Goal: Navigation & Orientation: Find specific page/section

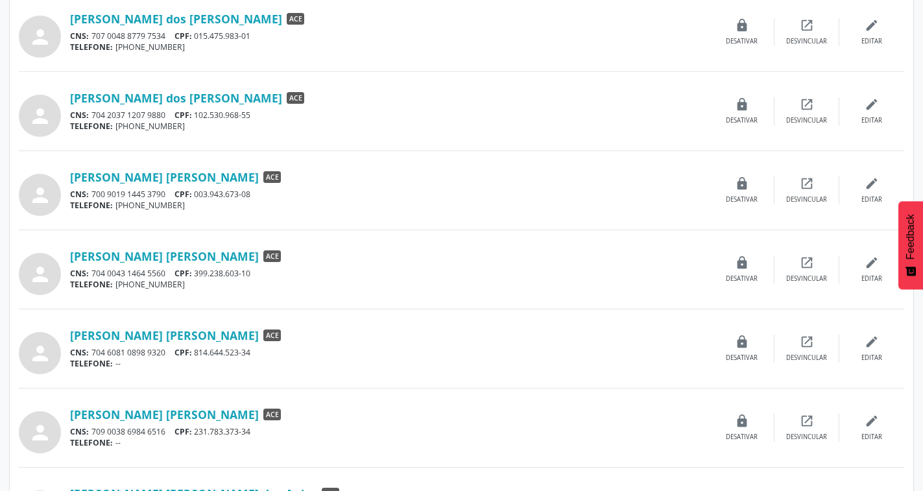
scroll to position [779, 0]
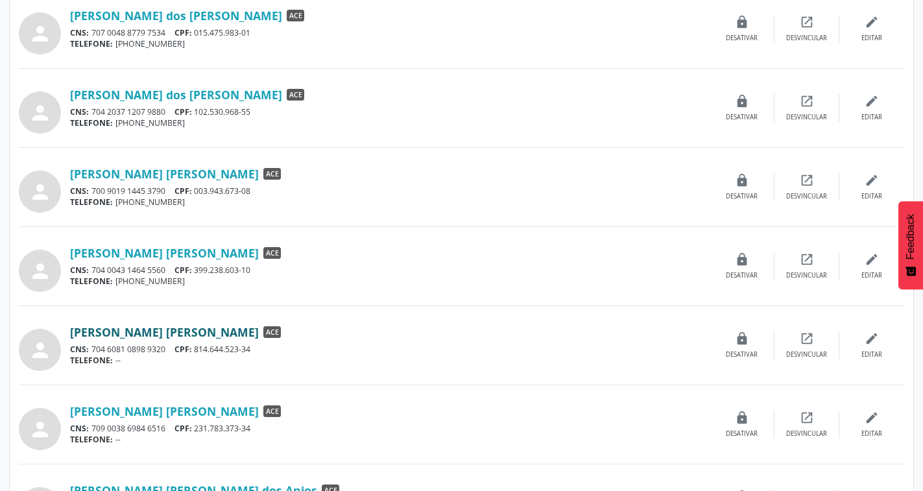
click at [208, 333] on link "[PERSON_NAME] [PERSON_NAME]" at bounding box center [164, 332] width 189 height 14
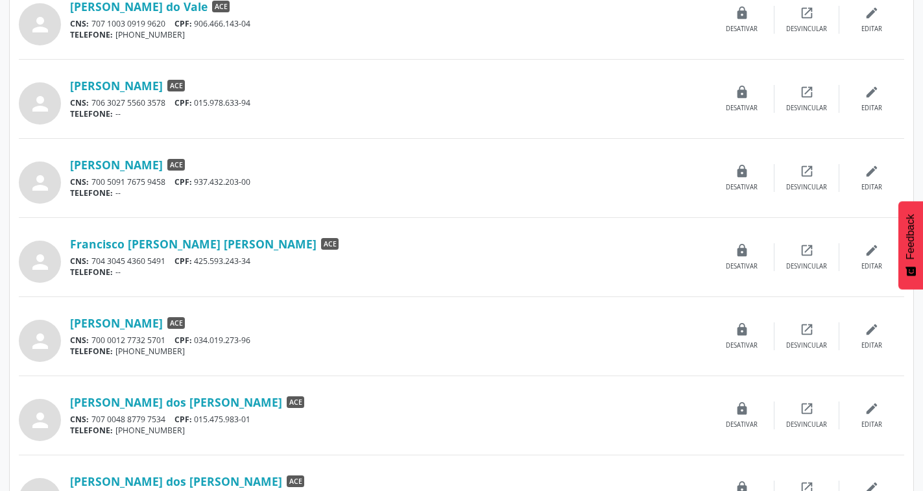
scroll to position [215, 0]
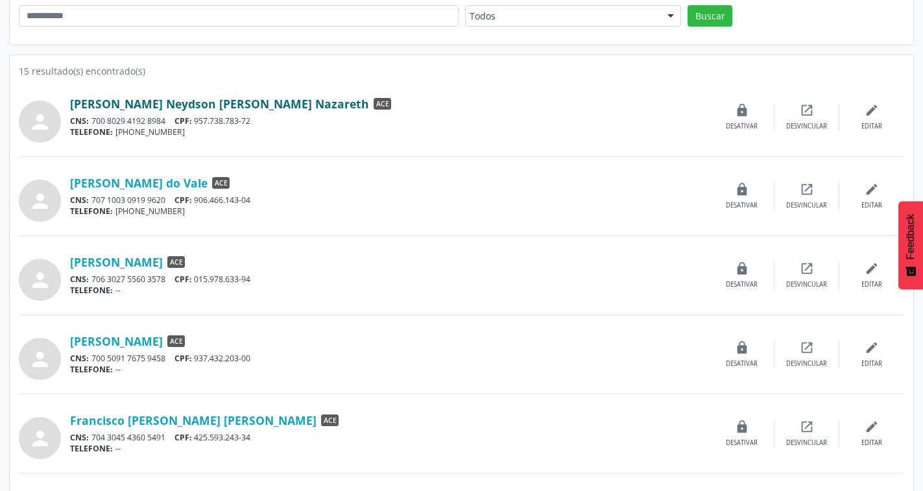
click at [180, 104] on link "[PERSON_NAME] Neydson [PERSON_NAME] Nazareth" at bounding box center [219, 104] width 299 height 14
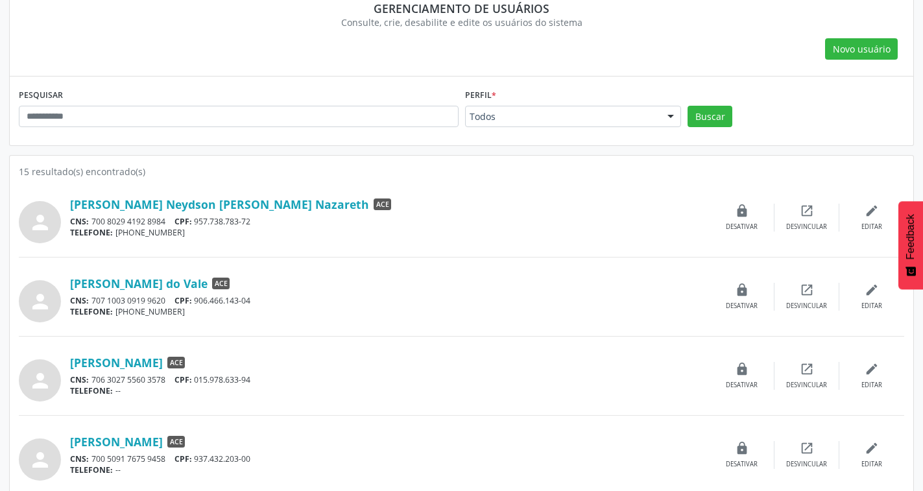
scroll to position [0, 0]
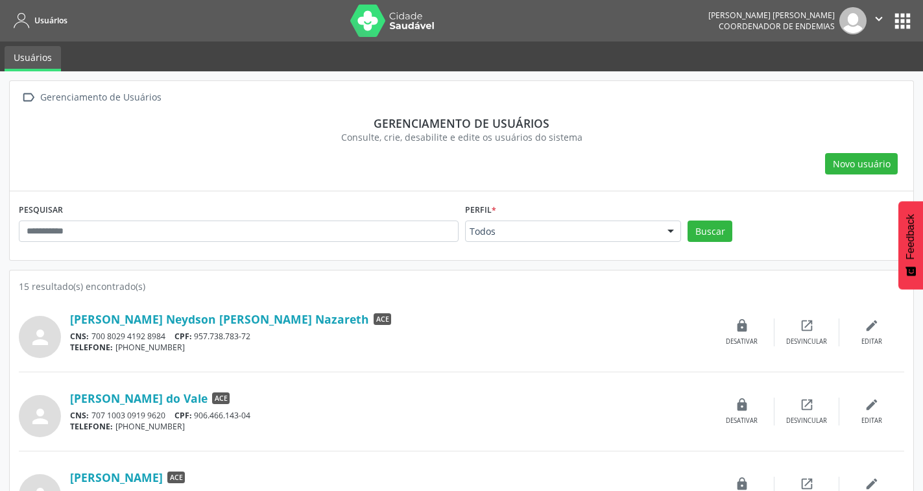
click at [871, 18] on button "" at bounding box center [879, 20] width 25 height 27
click at [853, 51] on link "Configurações" at bounding box center [846, 51] width 90 height 18
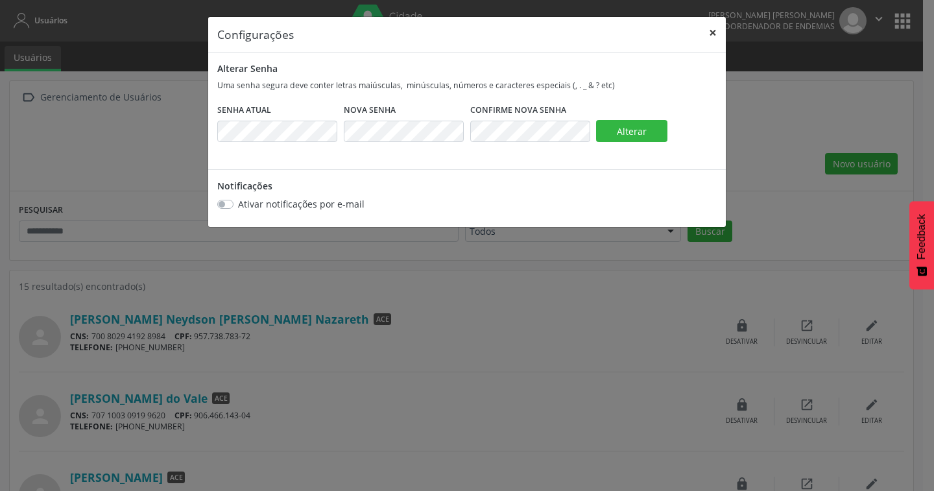
click at [710, 35] on button "×" at bounding box center [713, 33] width 26 height 32
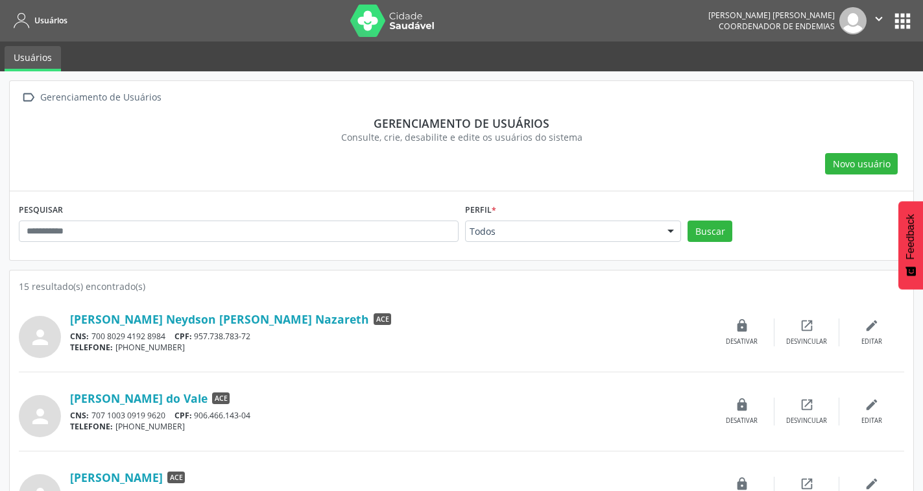
click at [786, 15] on div "[PERSON_NAME] [PERSON_NAME]" at bounding box center [771, 15] width 127 height 11
click at [411, 17] on img at bounding box center [392, 21] width 84 height 32
